Goal: Information Seeking & Learning: Learn about a topic

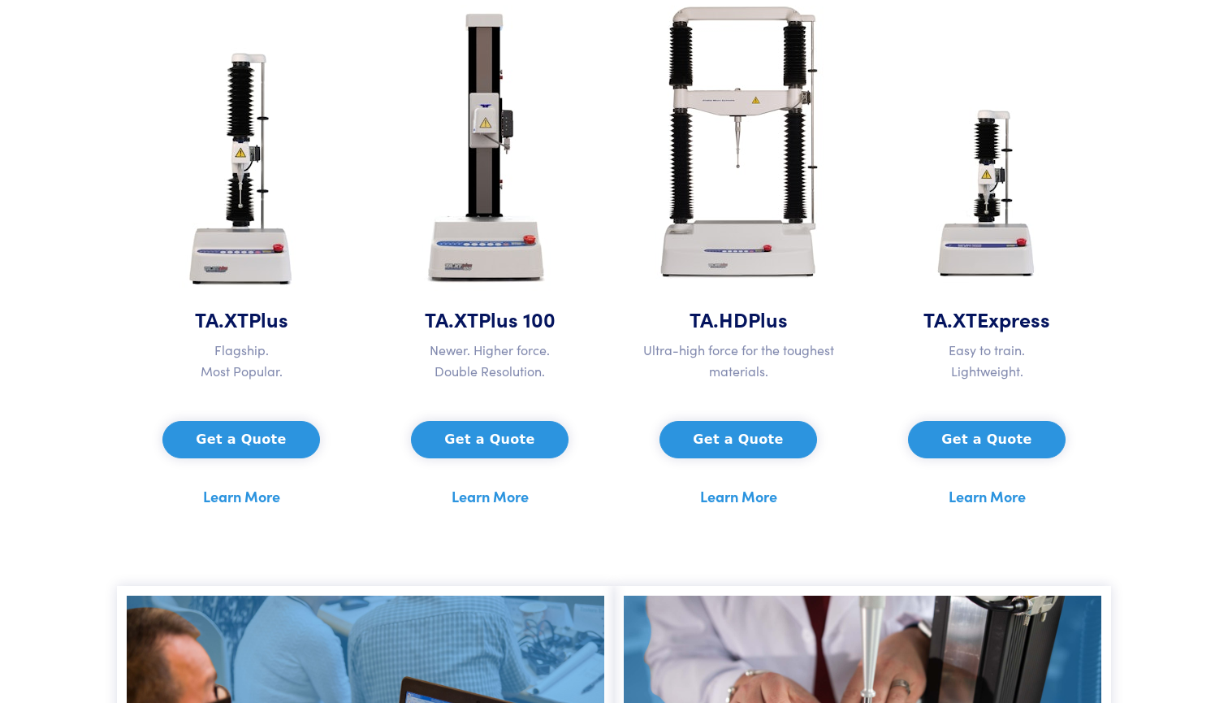
scroll to position [818, 0]
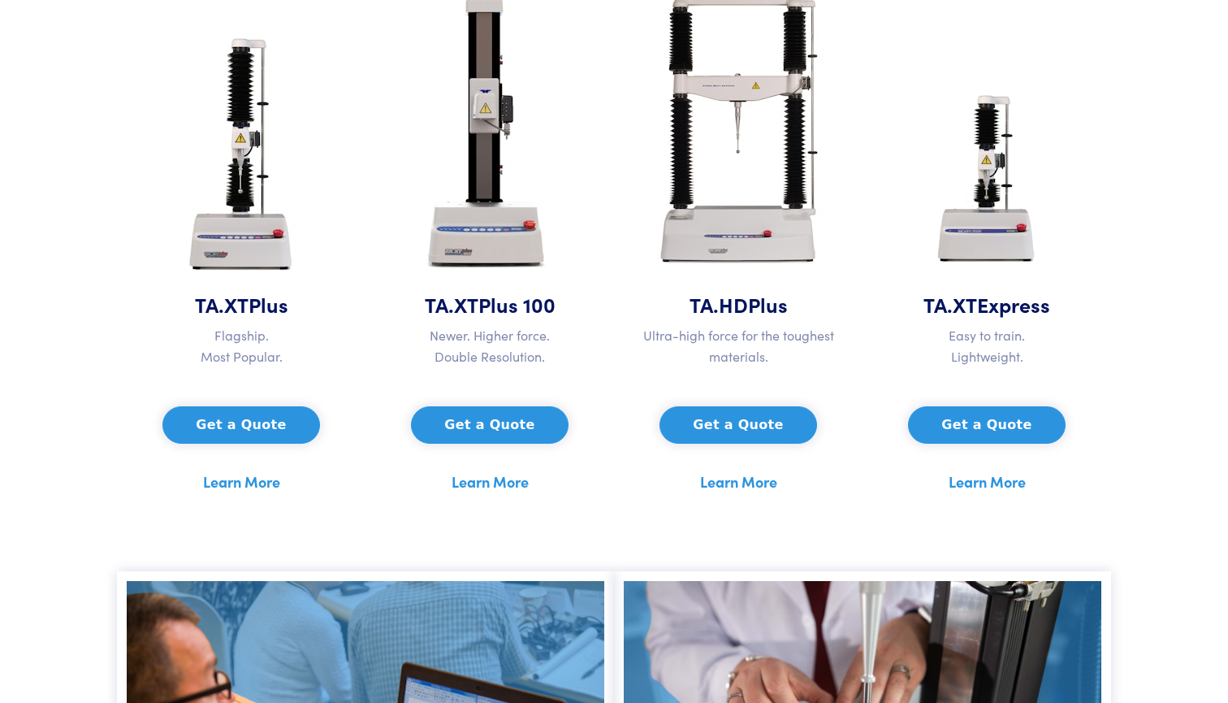
click at [242, 123] on img at bounding box center [242, 158] width 152 height 264
click at [249, 478] on link "Learn More" at bounding box center [241, 481] width 77 height 24
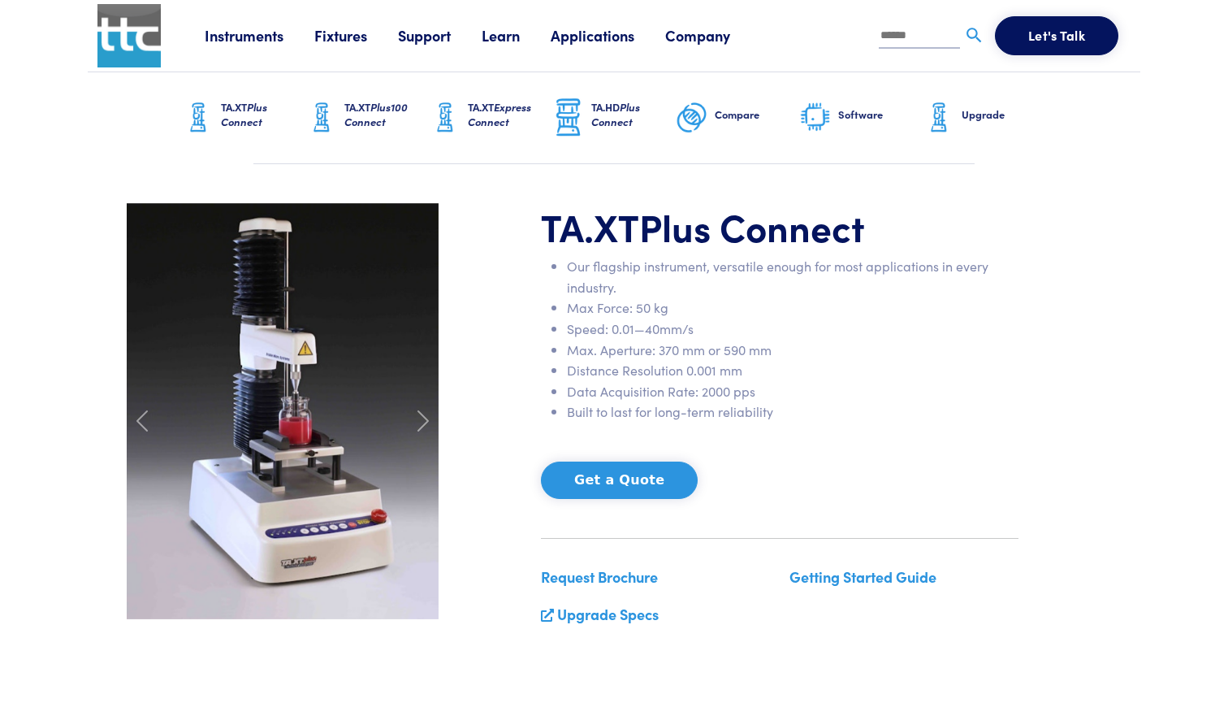
click at [956, 115] on link "Upgrade" at bounding box center [984, 117] width 123 height 91
click at [419, 426] on span at bounding box center [423, 421] width 26 height 26
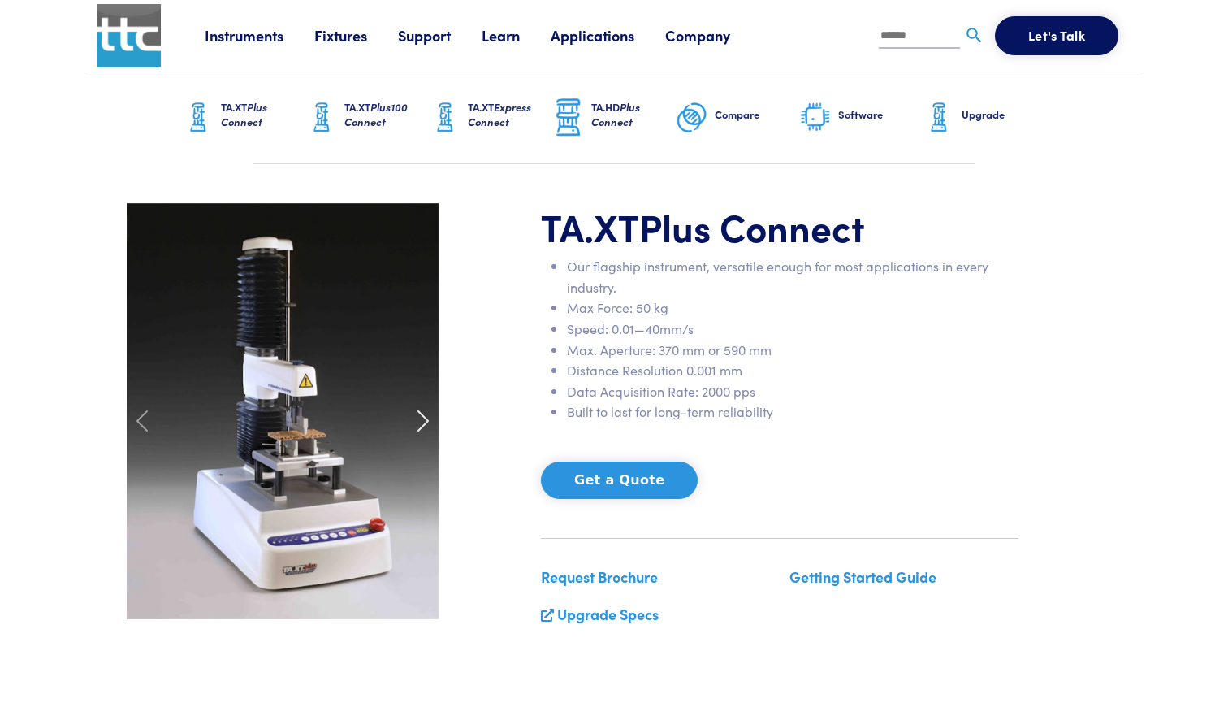
click at [422, 419] on span at bounding box center [423, 421] width 26 height 26
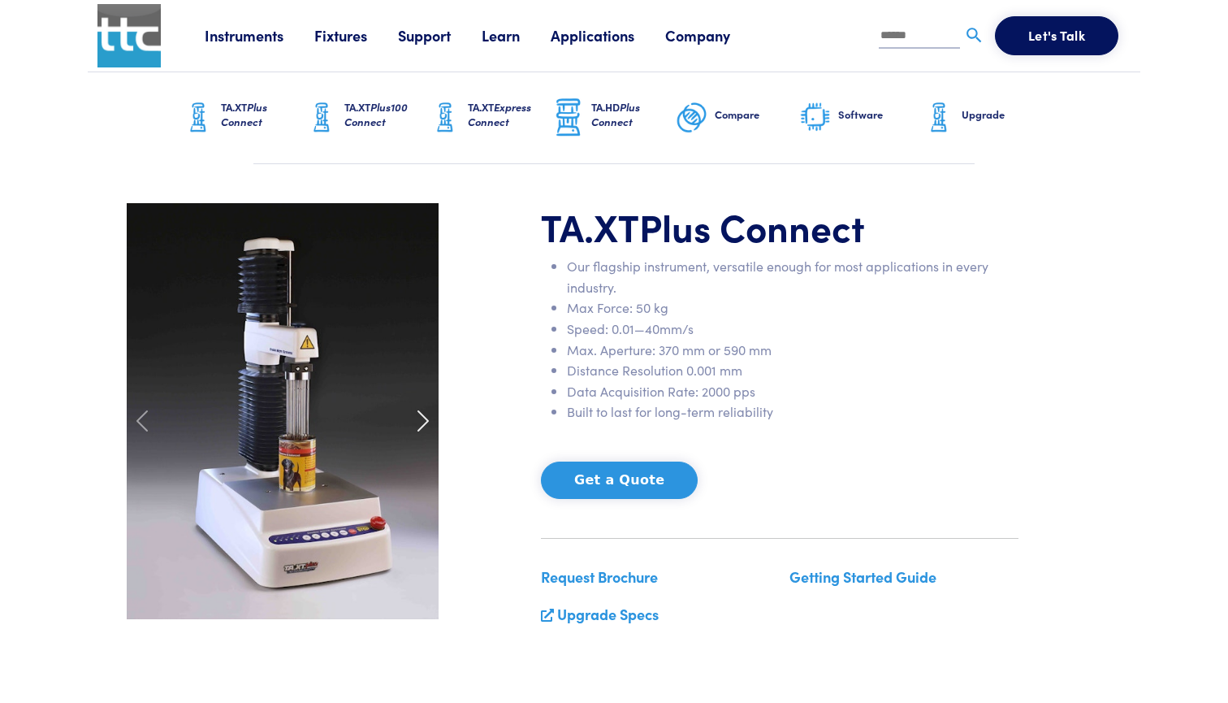
click at [422, 419] on span at bounding box center [423, 421] width 26 height 26
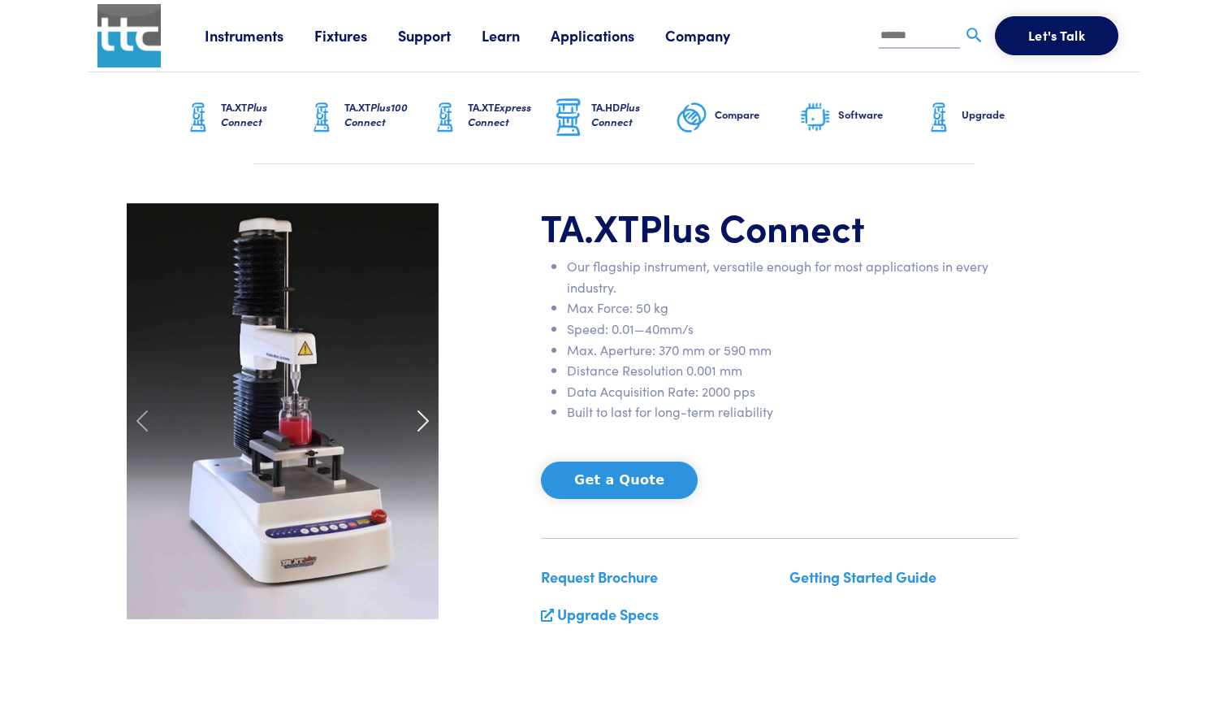
click at [422, 418] on span at bounding box center [423, 421] width 26 height 26
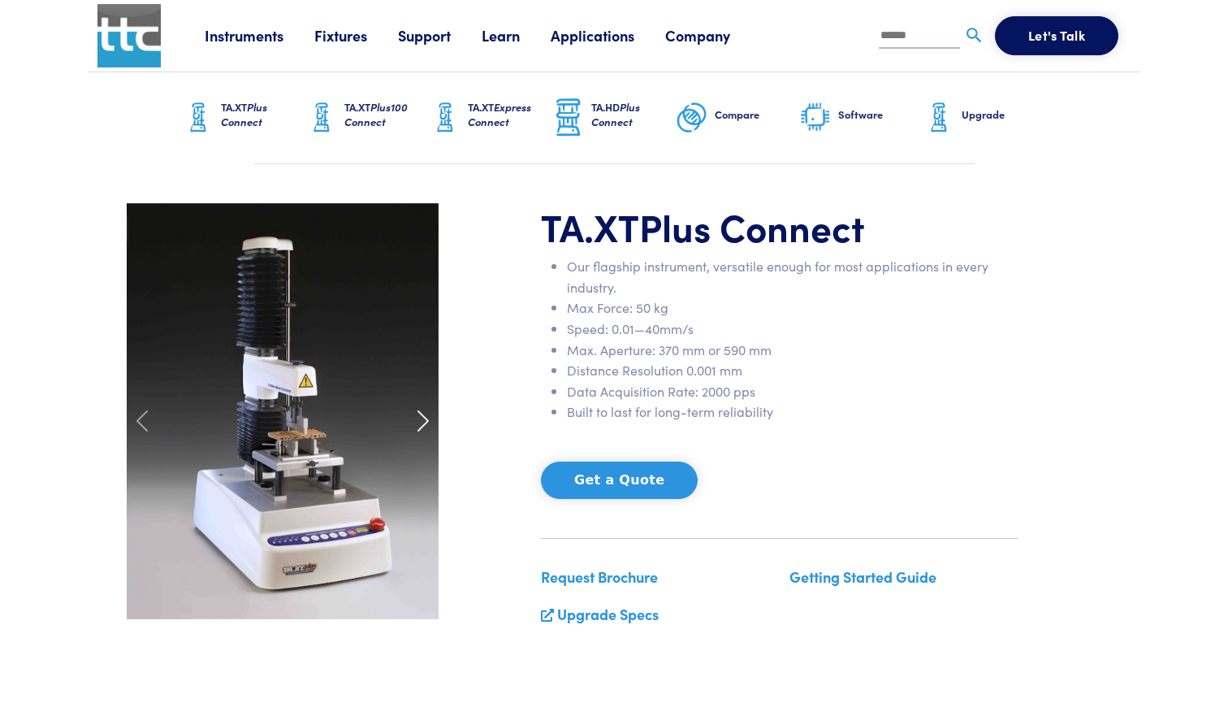
click at [422, 418] on span at bounding box center [423, 421] width 26 height 26
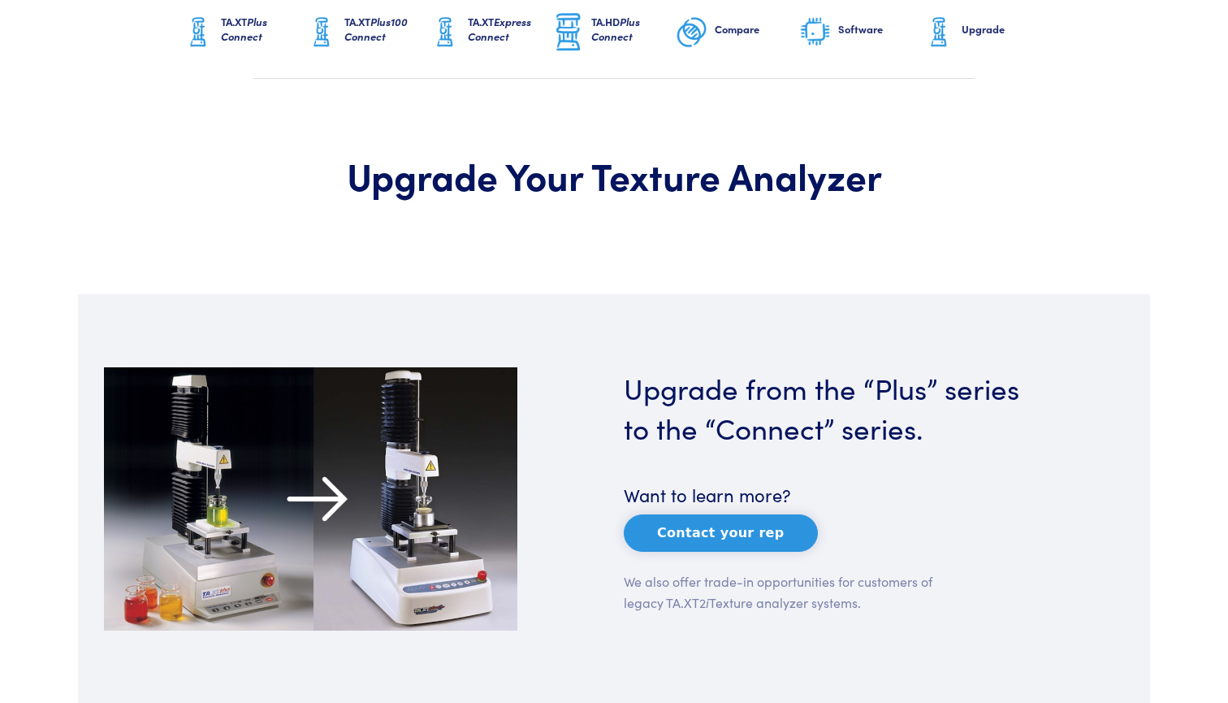
scroll to position [36, 0]
